Goal: Task Accomplishment & Management: Manage account settings

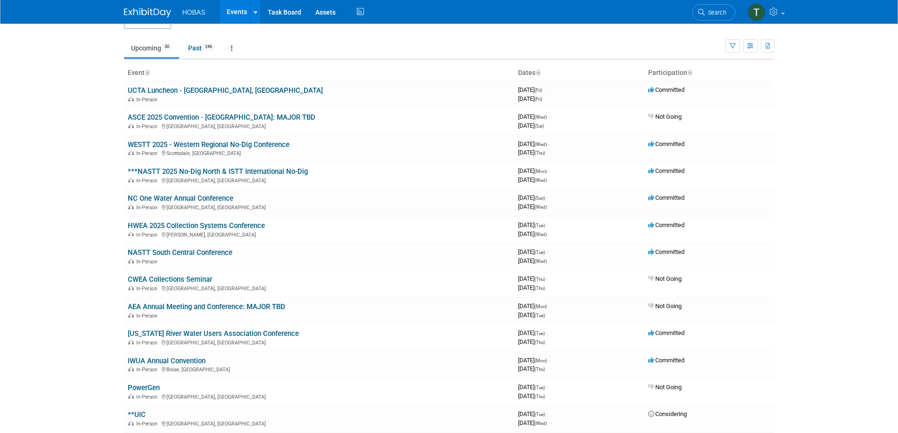
scroll to position [47, 0]
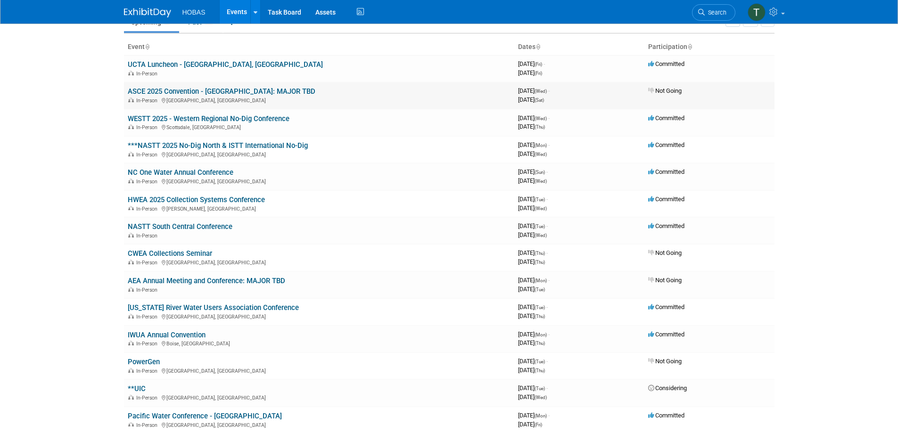
click at [219, 85] on td "ASCE 2025 Convention - Seattle: MAJOR TBD In-Person Seattle, WA" at bounding box center [319, 95] width 390 height 27
click at [217, 92] on link "ASCE 2025 Convention - [GEOGRAPHIC_DATA]: MAJOR TBD" at bounding box center [222, 91] width 188 height 8
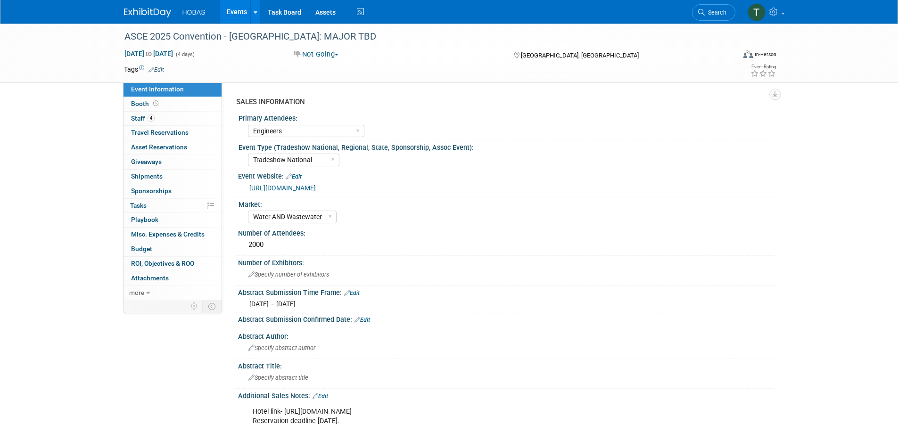
select select "Engineers"
select select "Tradeshow National"
select select "Water AND Wastewater"
select select "Cancelled"
drag, startPoint x: 328, startPoint y: 181, endPoint x: 321, endPoint y: 177, distance: 8.7
